Goal: Task Accomplishment & Management: Manage account settings

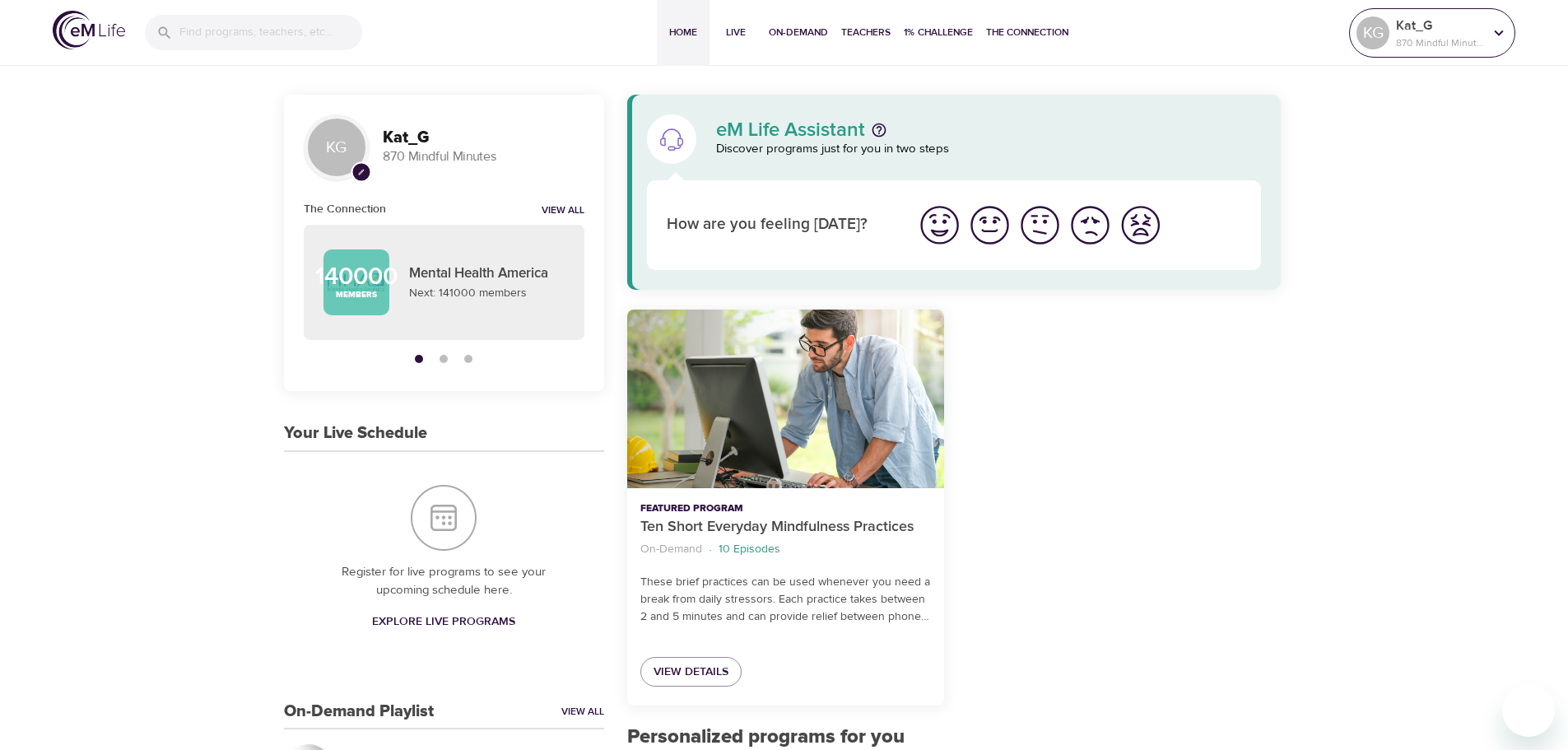
click at [1405, 37] on p "870 Mindful Minutes" at bounding box center [1440, 42] width 87 height 14
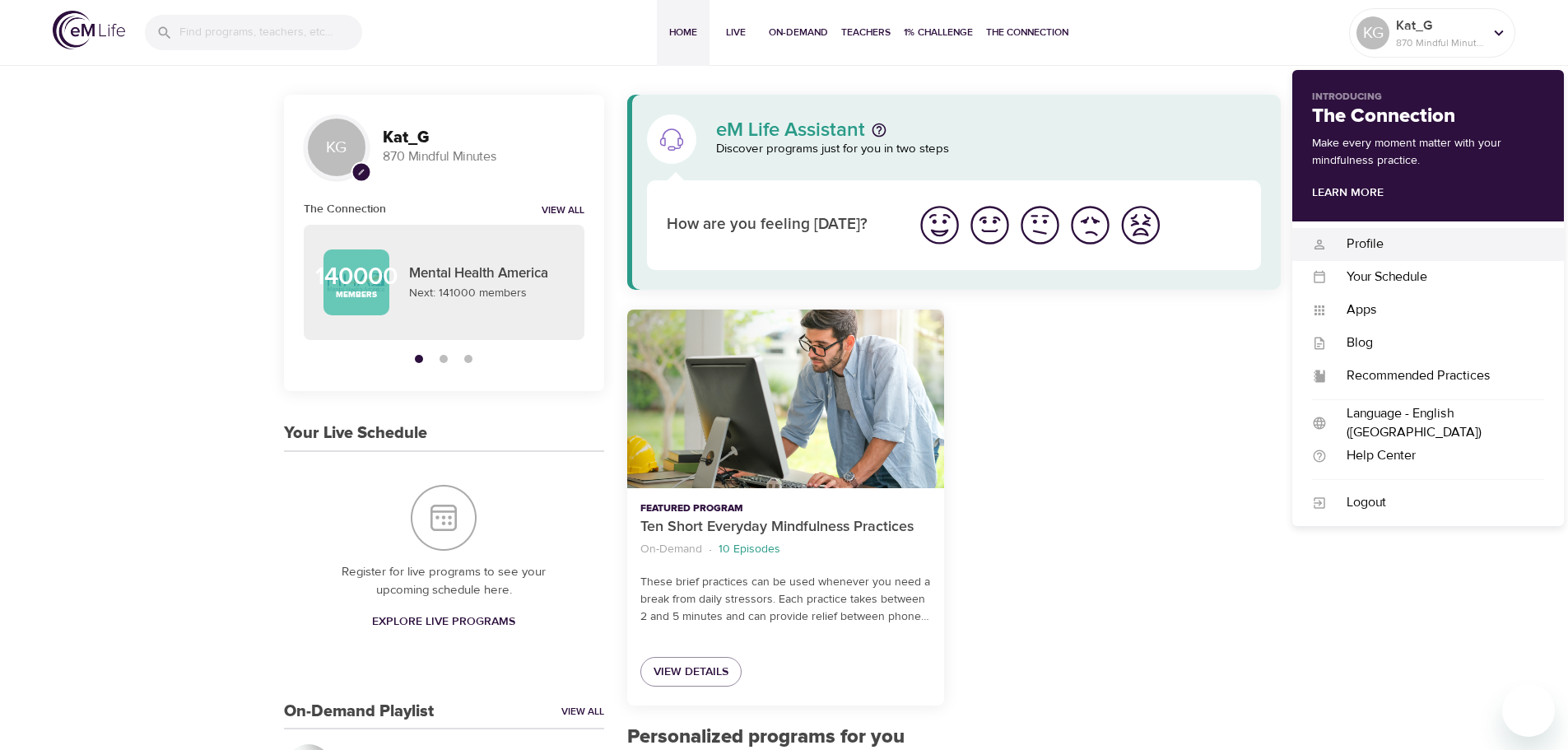
click at [1358, 241] on div "Profile" at bounding box center [1435, 244] width 217 height 19
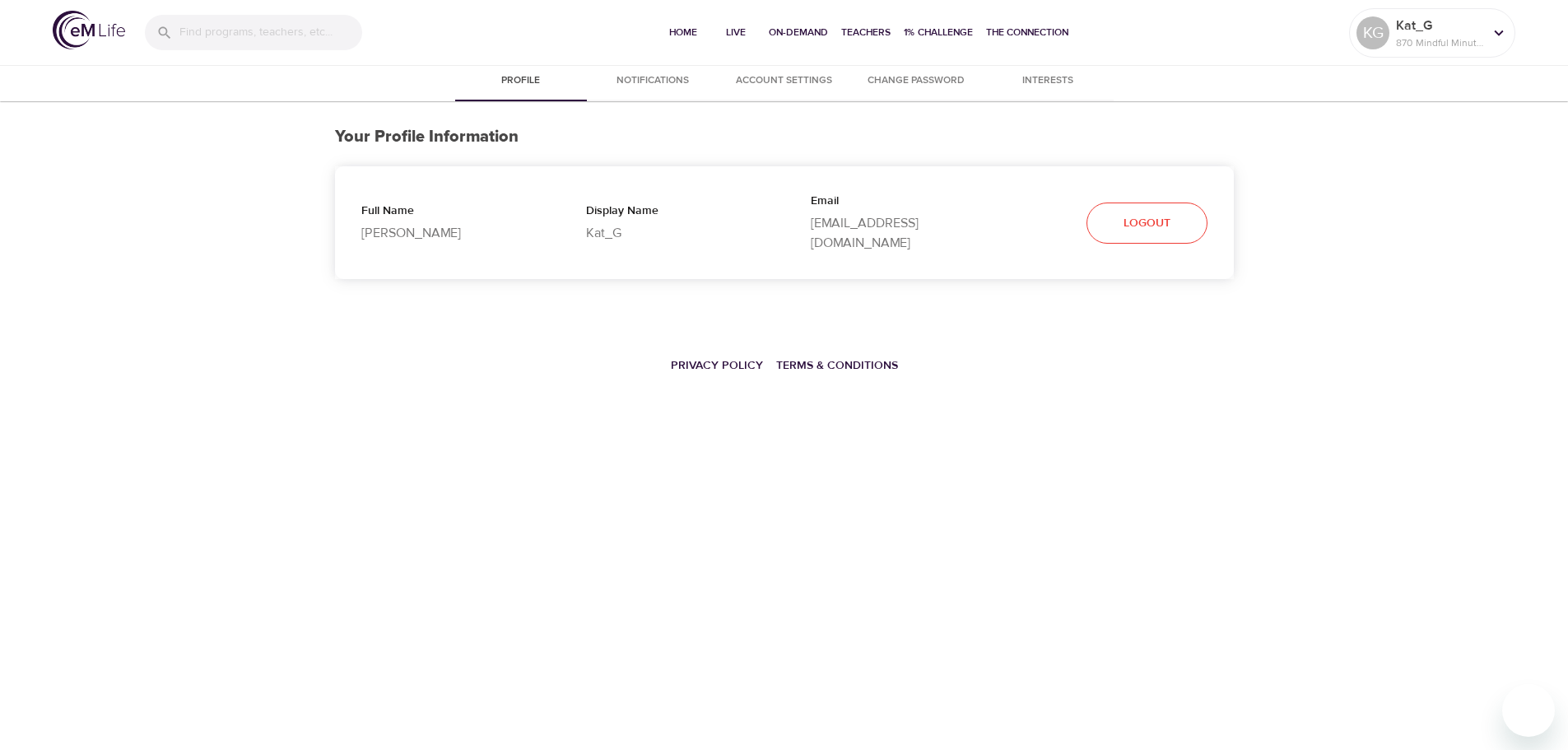
select select "10"
